Goal: Task Accomplishment & Management: Complete application form

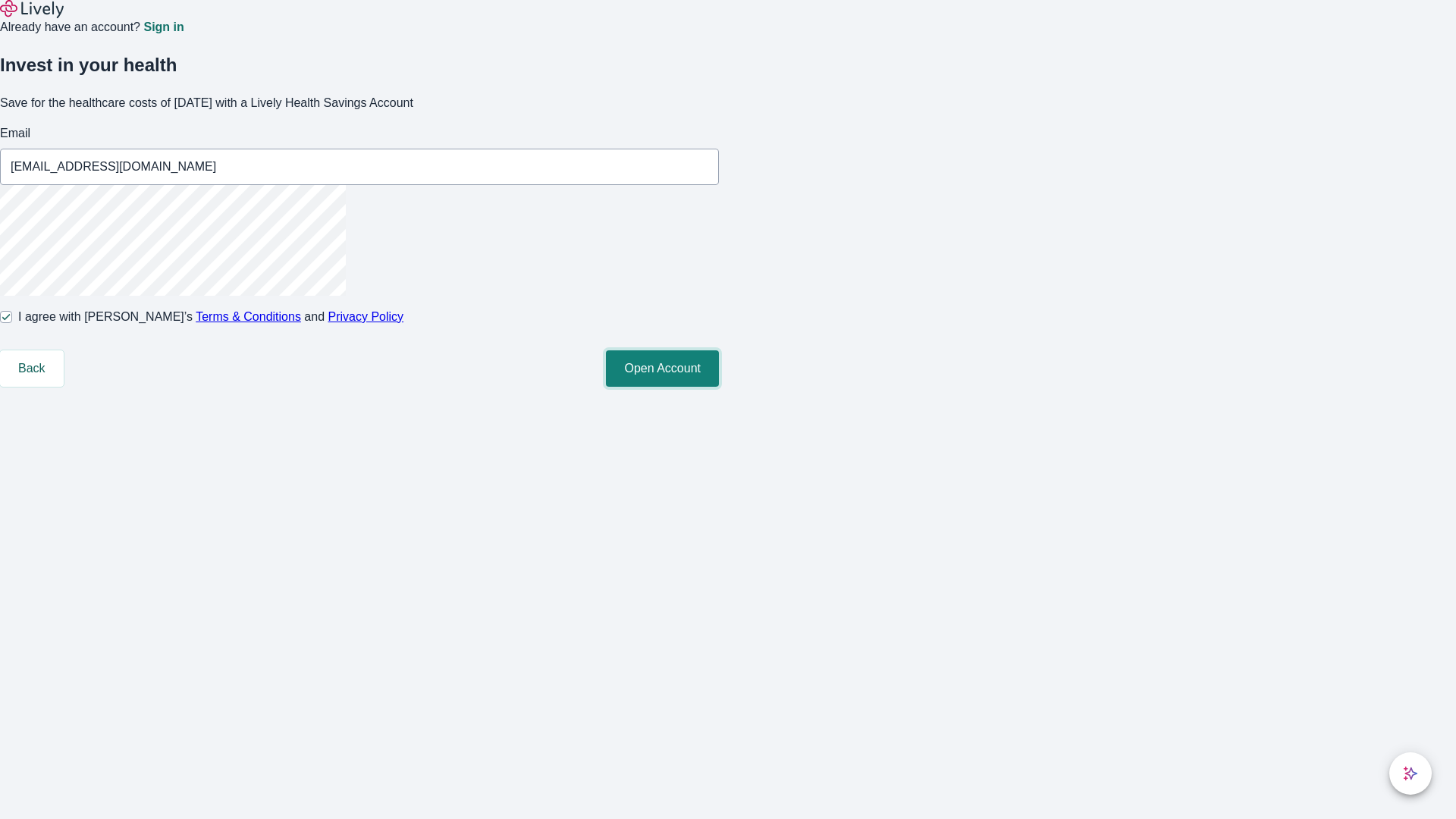
click at [719, 387] on button "Open Account" at bounding box center [663, 368] width 113 height 36
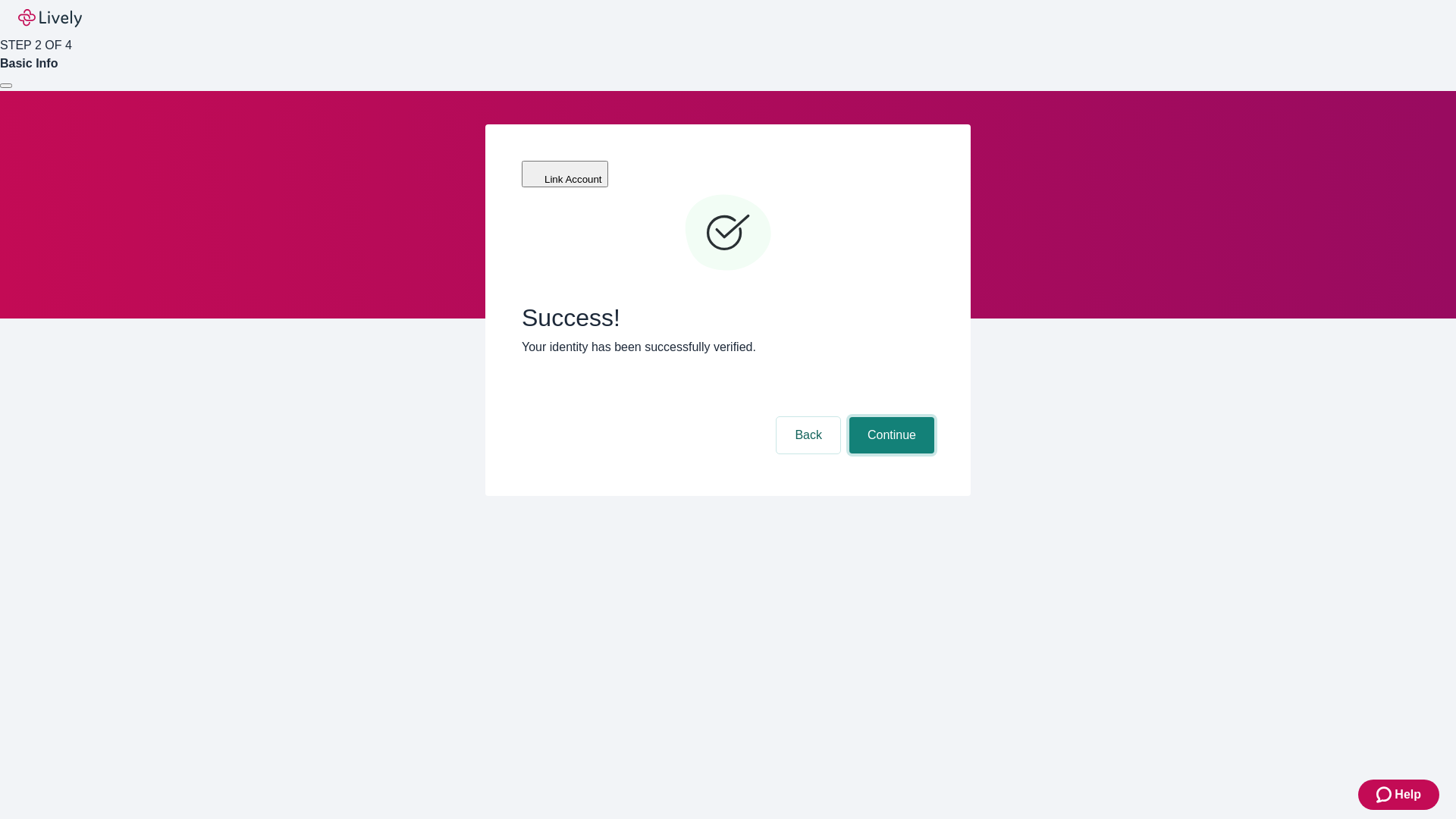
click at [890, 417] on button "Continue" at bounding box center [891, 435] width 85 height 36
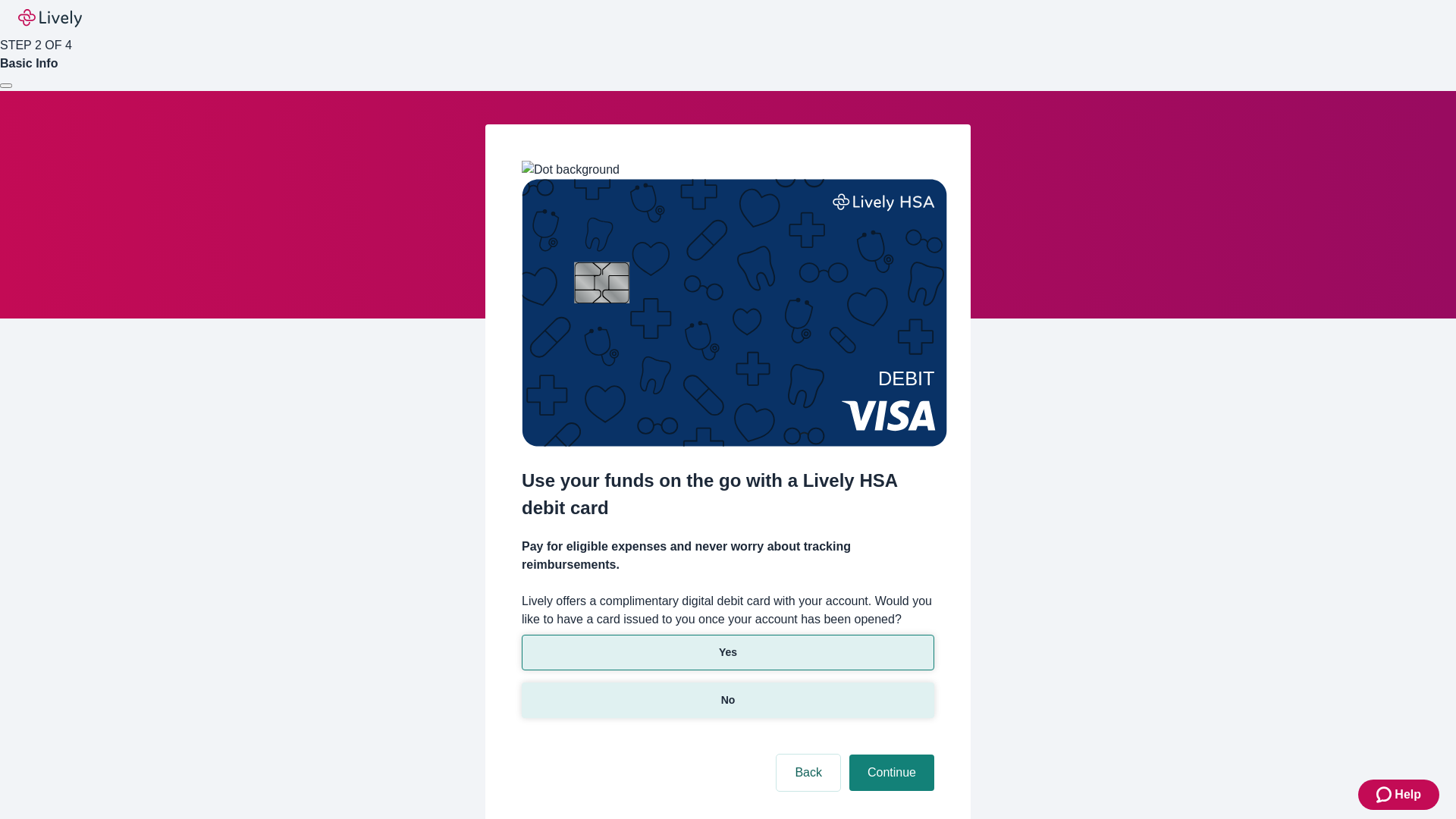
click at [727, 692] on p "No" at bounding box center [729, 700] width 15 height 16
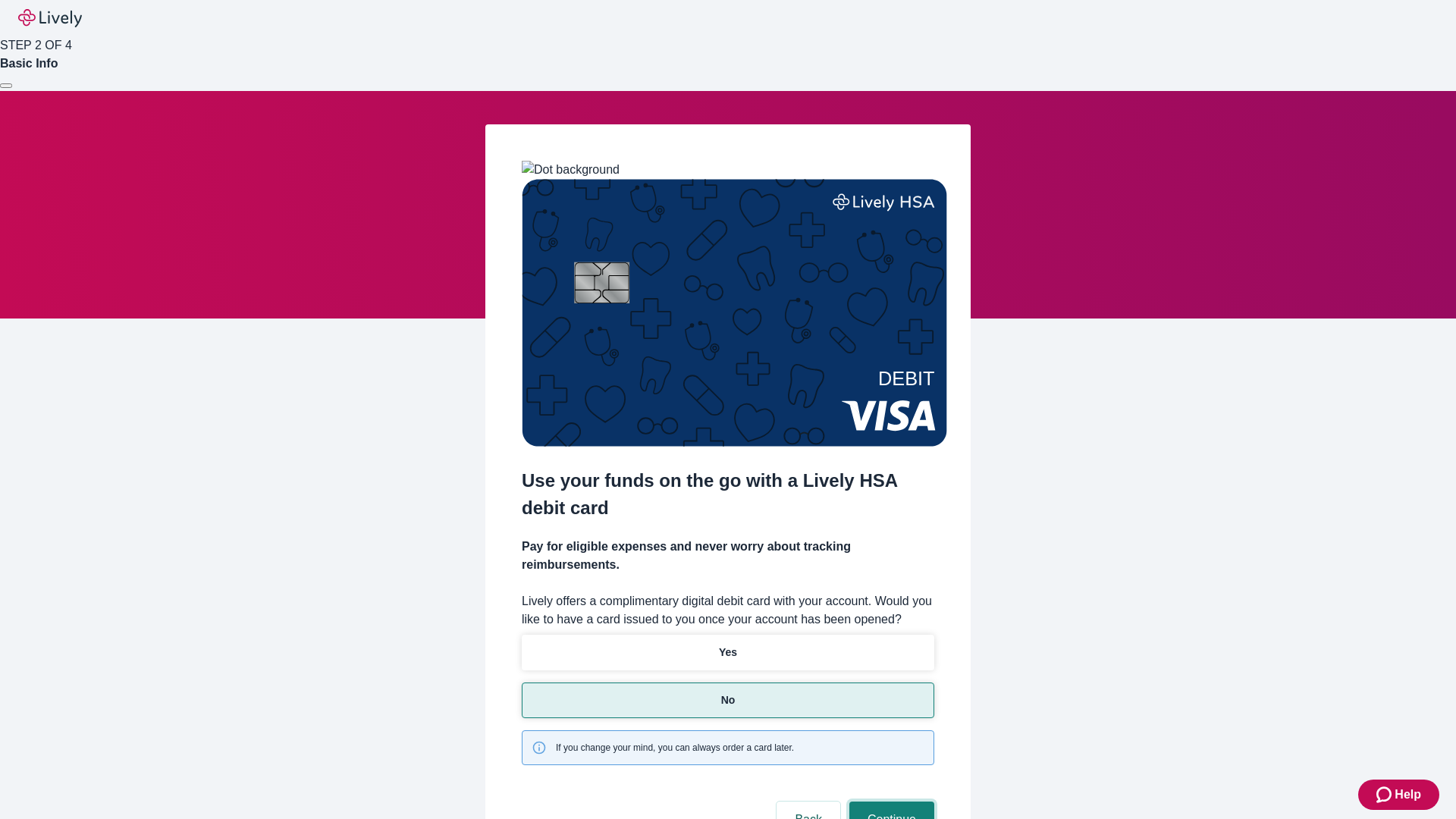
click at [890, 801] on button "Continue" at bounding box center [891, 819] width 85 height 36
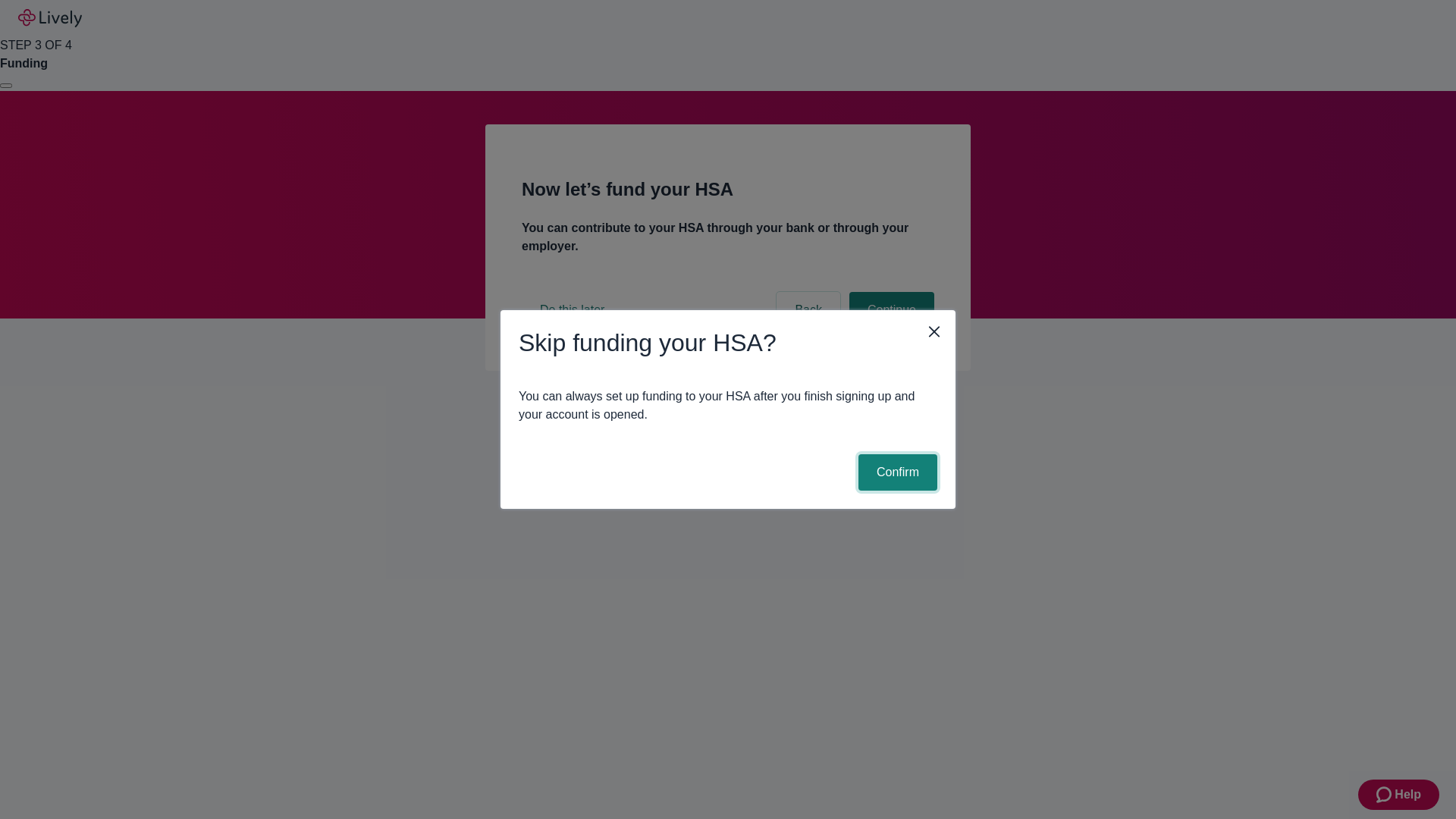
click at [896, 472] on button "Confirm" at bounding box center [898, 472] width 79 height 36
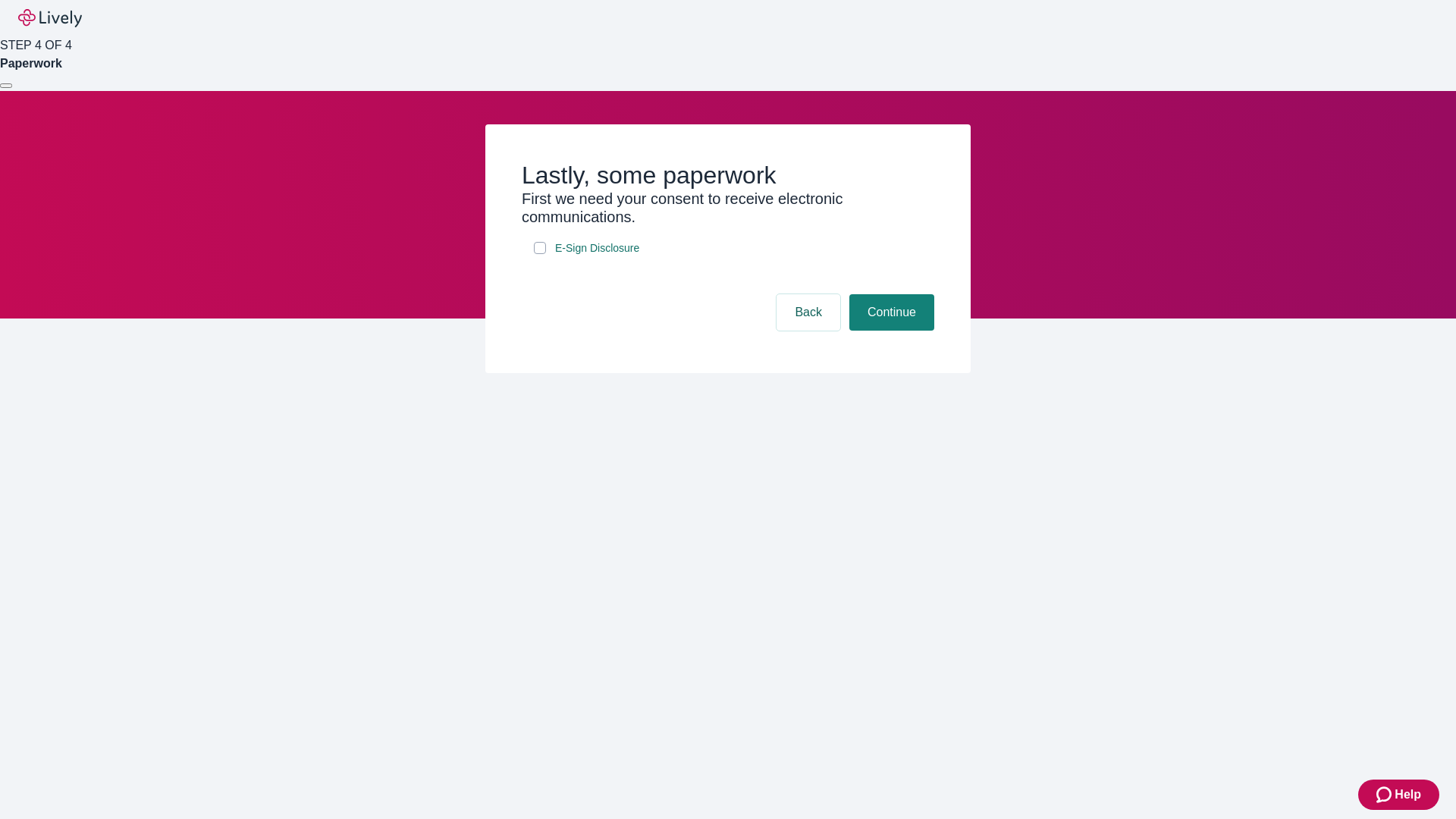
click at [540, 254] on input "E-Sign Disclosure" at bounding box center [540, 247] width 12 height 12
checkbox input "true"
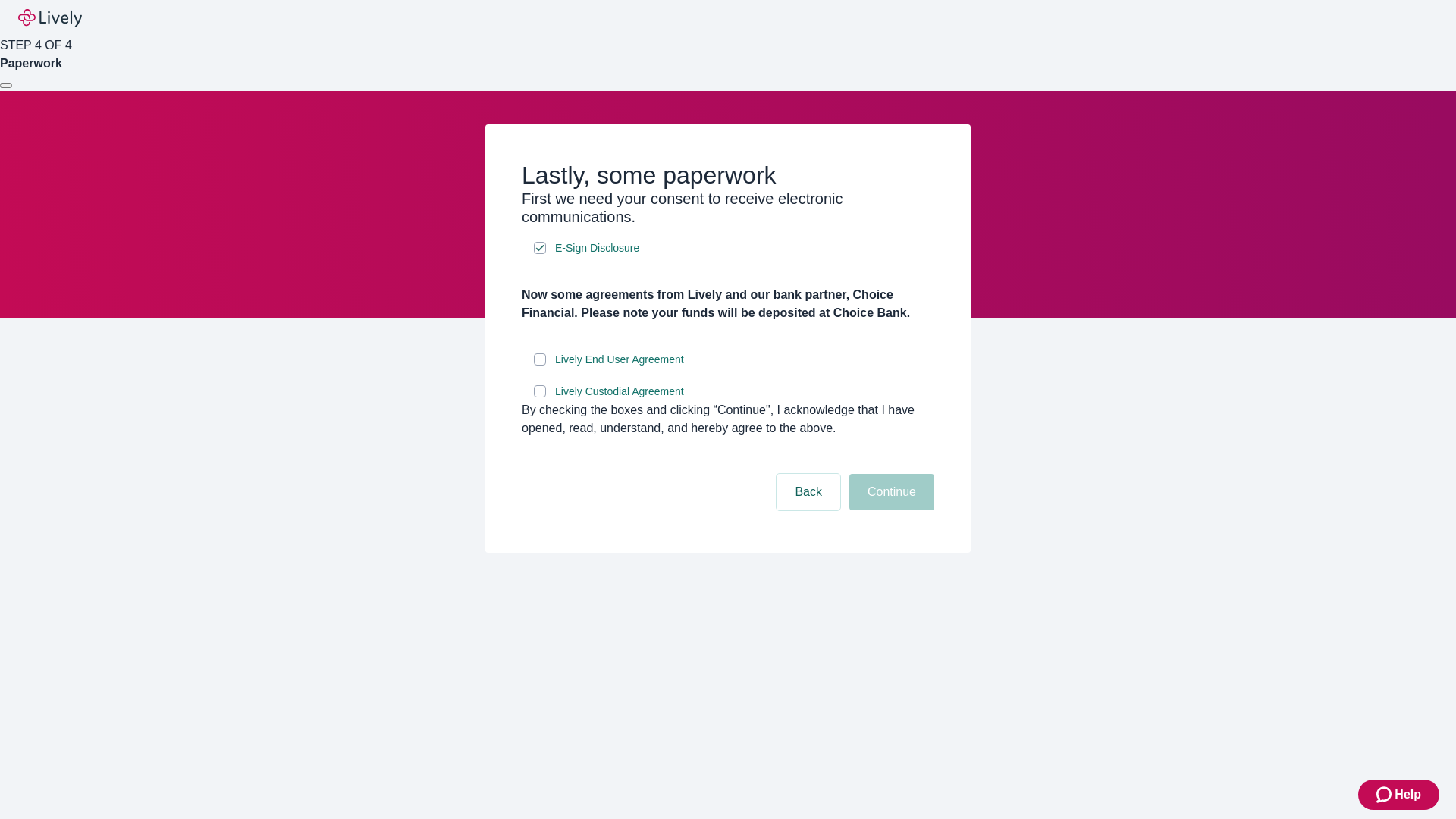
click at [540, 365] on input "Lively End User Agreement" at bounding box center [540, 359] width 12 height 12
checkbox input "true"
click at [540, 397] on input "Lively Custodial Agreement" at bounding box center [540, 391] width 12 height 12
checkbox input "true"
click at [890, 510] on button "Continue" at bounding box center [891, 492] width 85 height 36
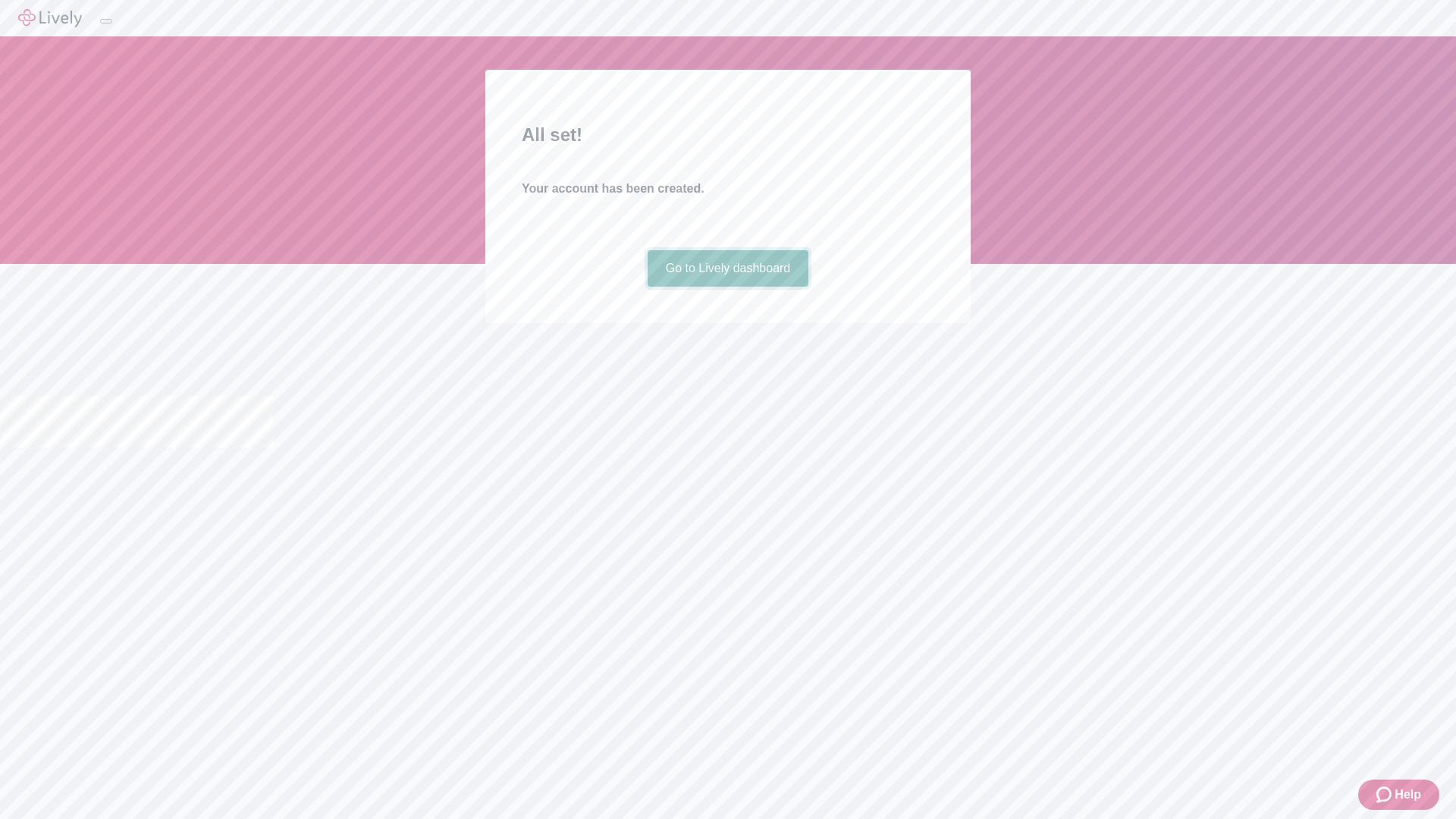
click at [727, 287] on link "Go to Lively dashboard" at bounding box center [729, 268] width 162 height 36
